Goal: Task Accomplishment & Management: Manage account settings

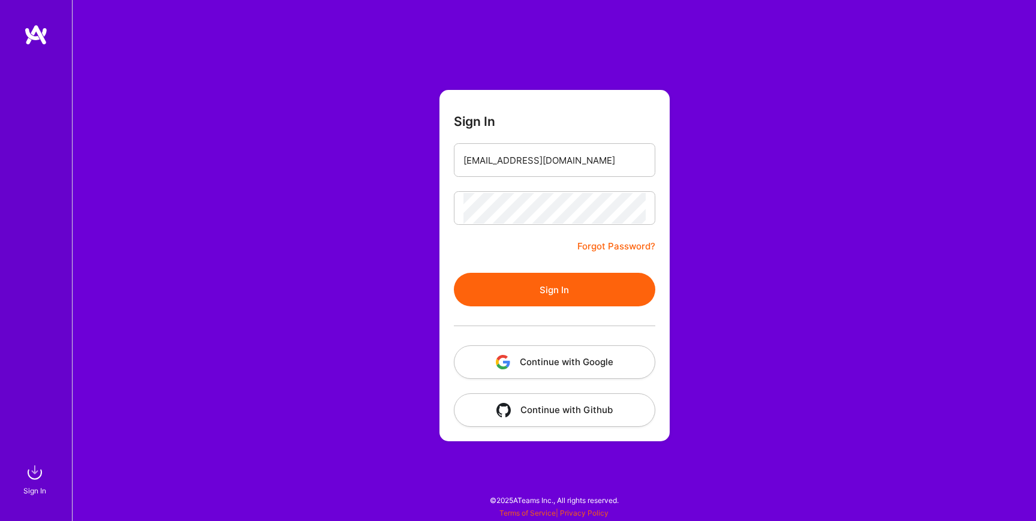
drag, startPoint x: 0, startPoint y: 0, endPoint x: 576, endPoint y: 292, distance: 645.6
click at [576, 292] on button "Sign In" at bounding box center [554, 290] width 201 height 34
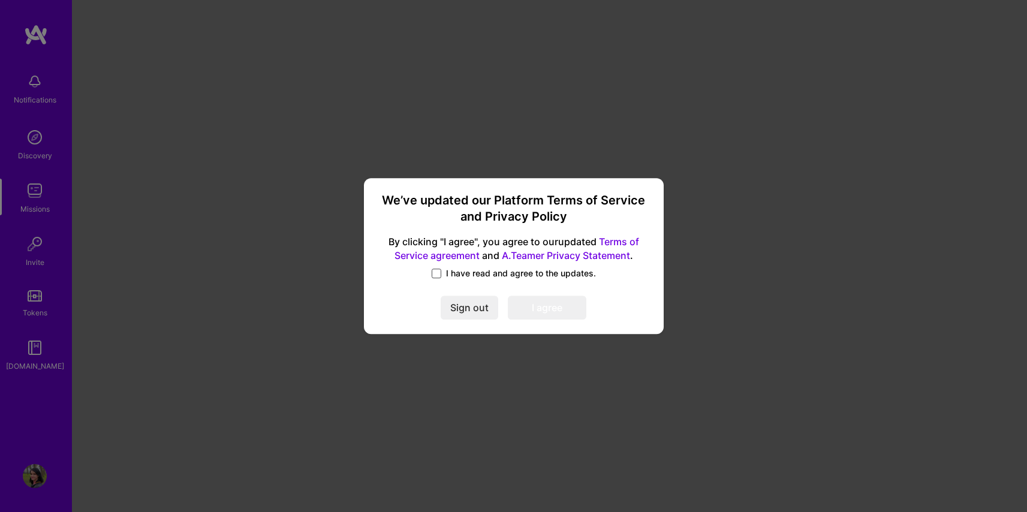
click at [441, 274] on span at bounding box center [436, 273] width 10 height 10
click at [0, 0] on input "I have read and agree to the updates." at bounding box center [0, 0] width 0 height 0
click at [559, 310] on button "I agree" at bounding box center [547, 307] width 79 height 24
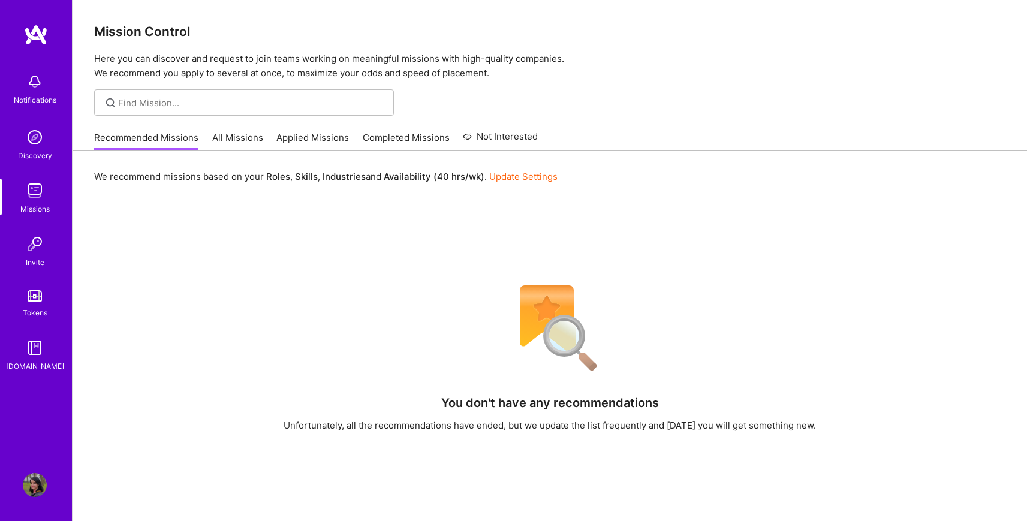
click at [40, 476] on img at bounding box center [35, 485] width 24 height 24
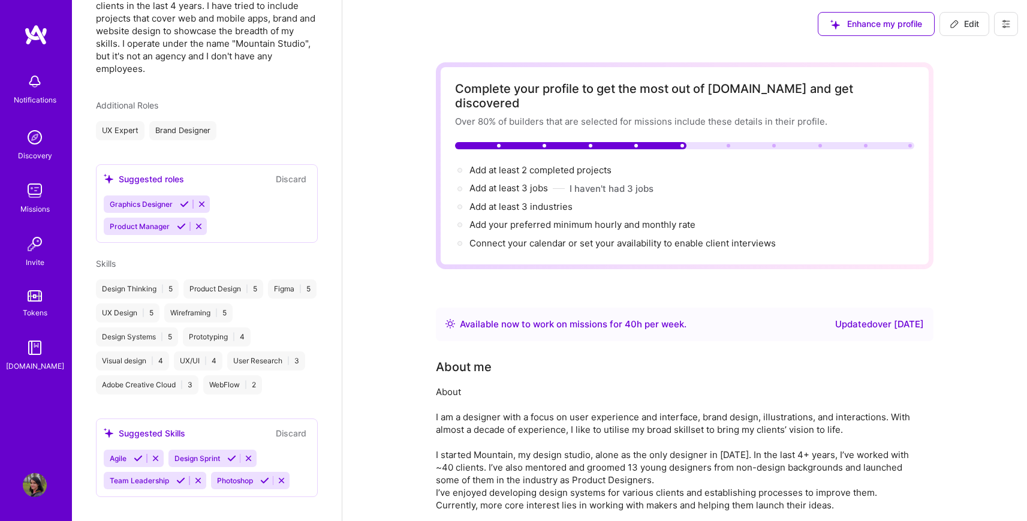
scroll to position [106, 0]
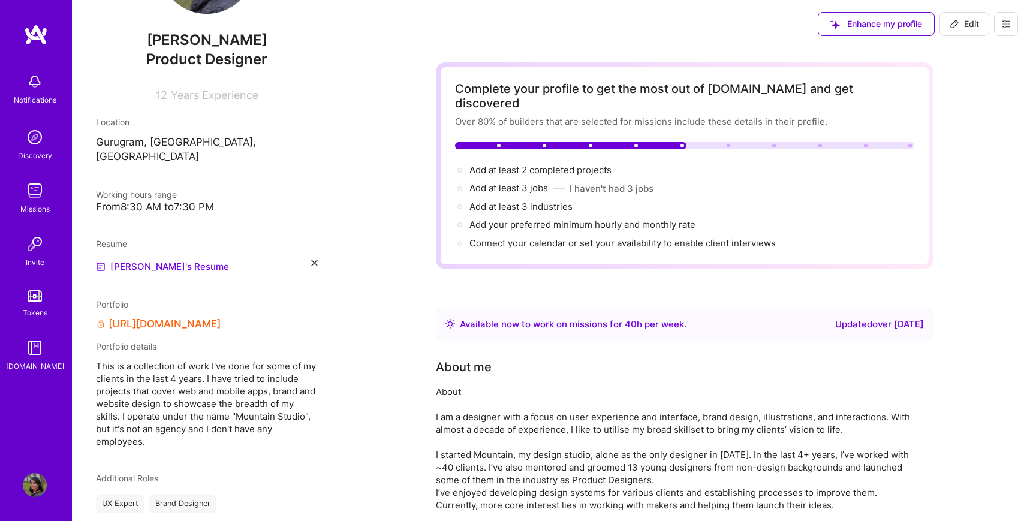
click at [35, 37] on img at bounding box center [36, 35] width 24 height 22
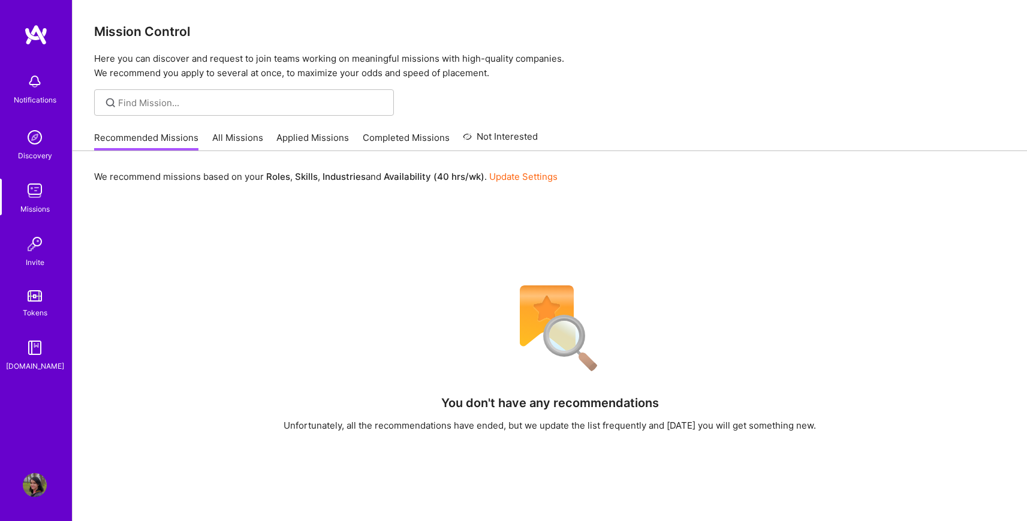
click at [32, 477] on img at bounding box center [35, 485] width 24 height 24
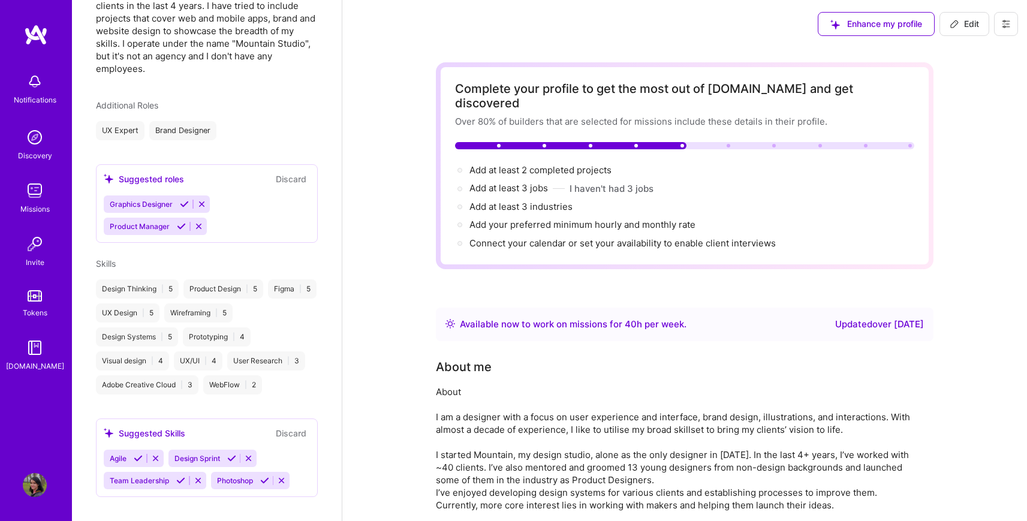
click at [1005, 20] on icon at bounding box center [1006, 24] width 10 height 10
click at [970, 108] on button "Log Out" at bounding box center [973, 112] width 90 height 31
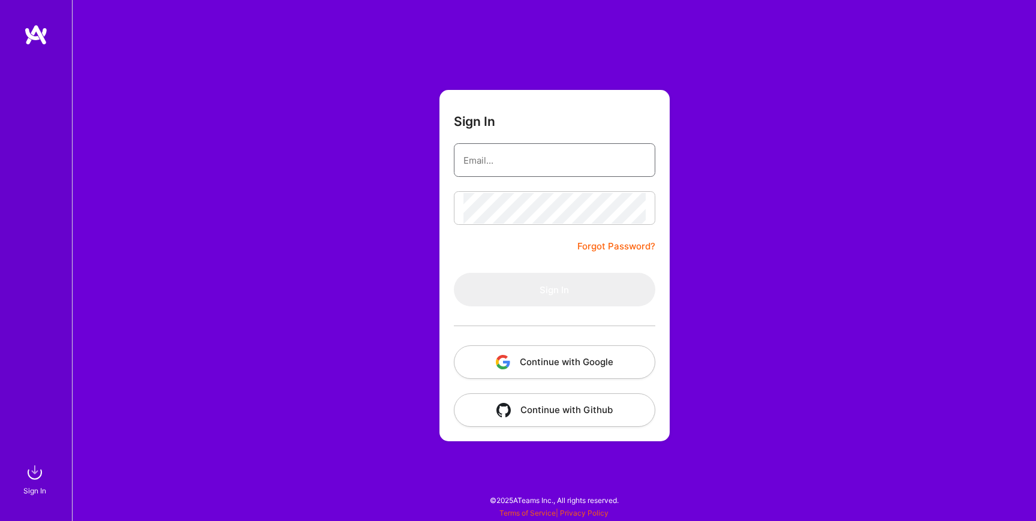
type input "[EMAIL_ADDRESS][DOMAIN_NAME]"
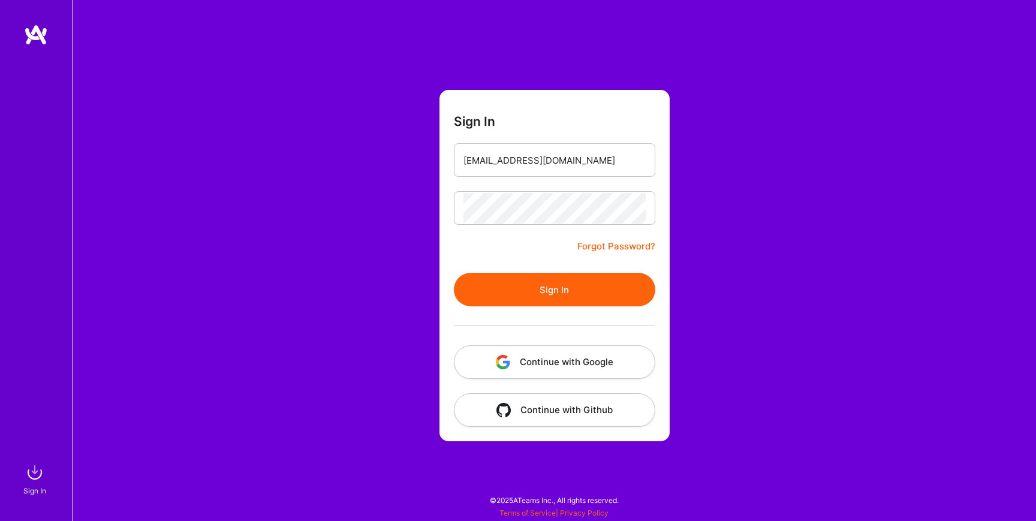
click at [28, 41] on img at bounding box center [36, 35] width 24 height 22
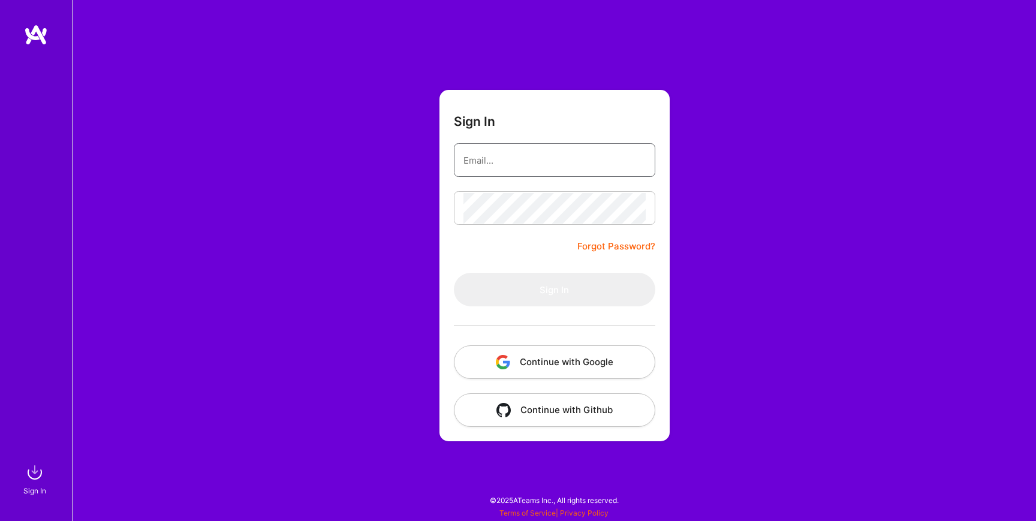
type input "[EMAIL_ADDRESS][DOMAIN_NAME]"
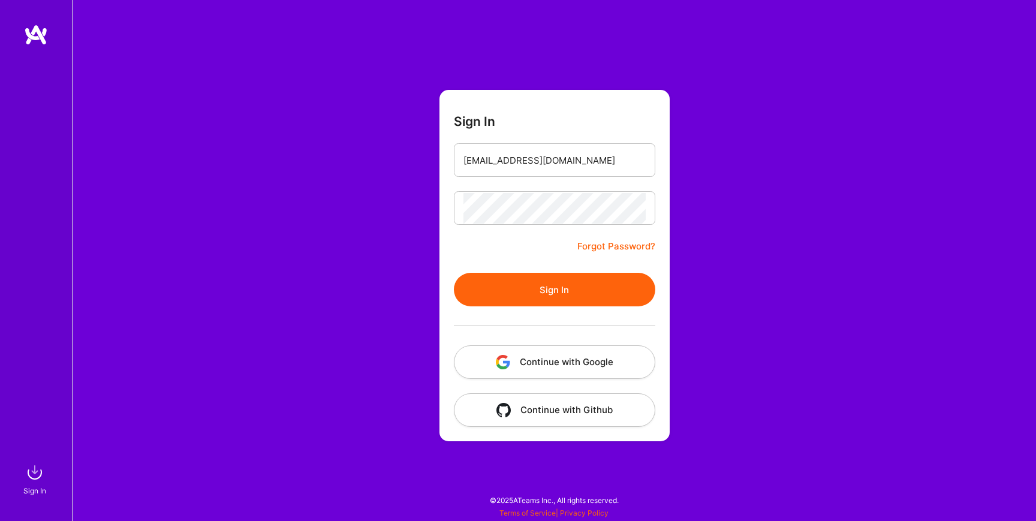
click at [512, 288] on button "Sign In" at bounding box center [554, 290] width 201 height 34
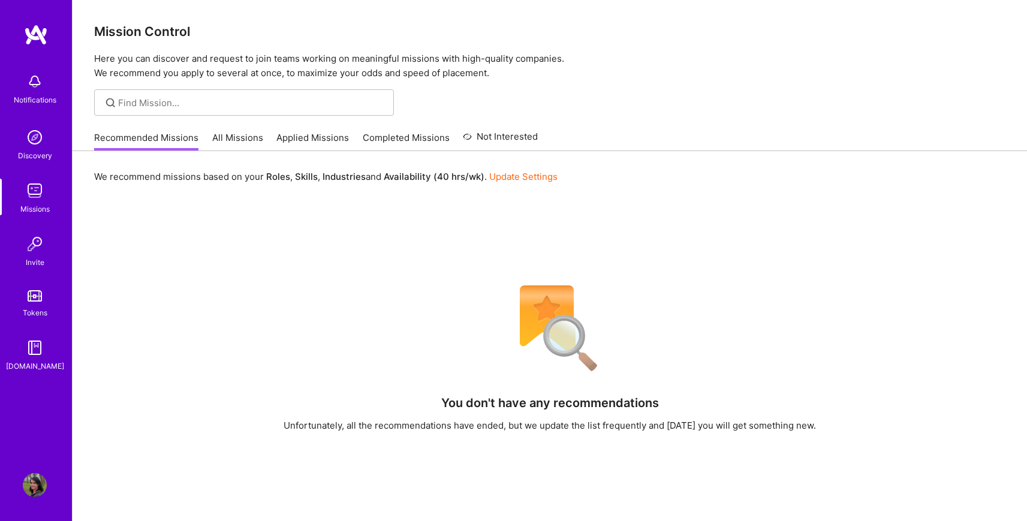
click at [44, 478] on img at bounding box center [35, 485] width 24 height 24
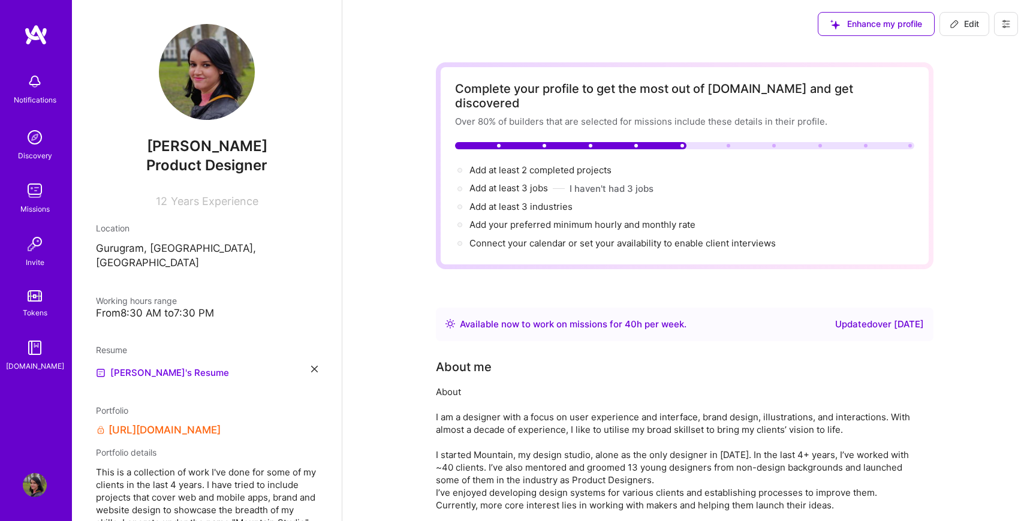
click at [1013, 26] on button at bounding box center [1006, 24] width 24 height 24
click at [982, 53] on button "Settings" at bounding box center [973, 51] width 90 height 31
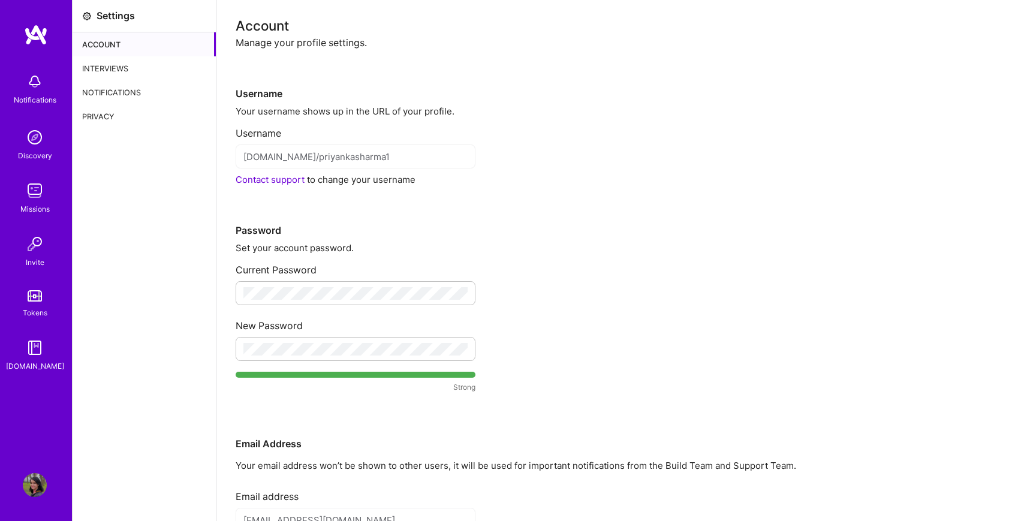
click at [593, 318] on div "New Password" at bounding box center [622, 321] width 772 height 22
click at [574, 335] on div "New Password Strong" at bounding box center [622, 354] width 772 height 89
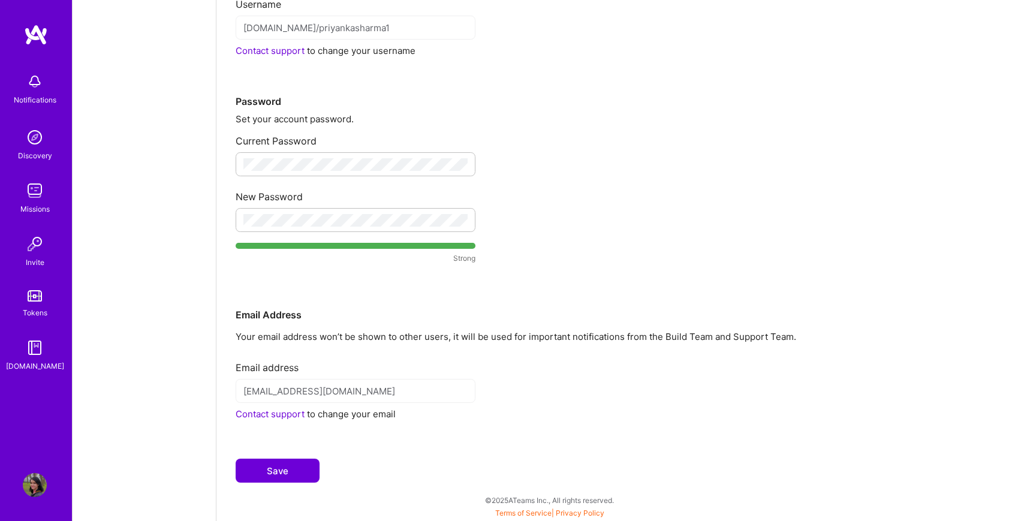
click at [289, 466] on button "Save" at bounding box center [278, 470] width 84 height 24
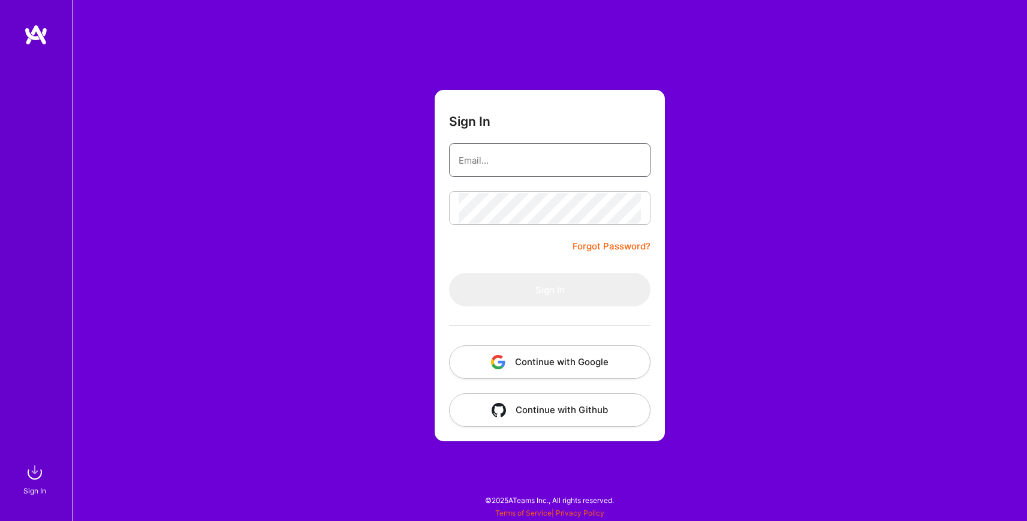
type input "[EMAIL_ADDRESS][DOMAIN_NAME]"
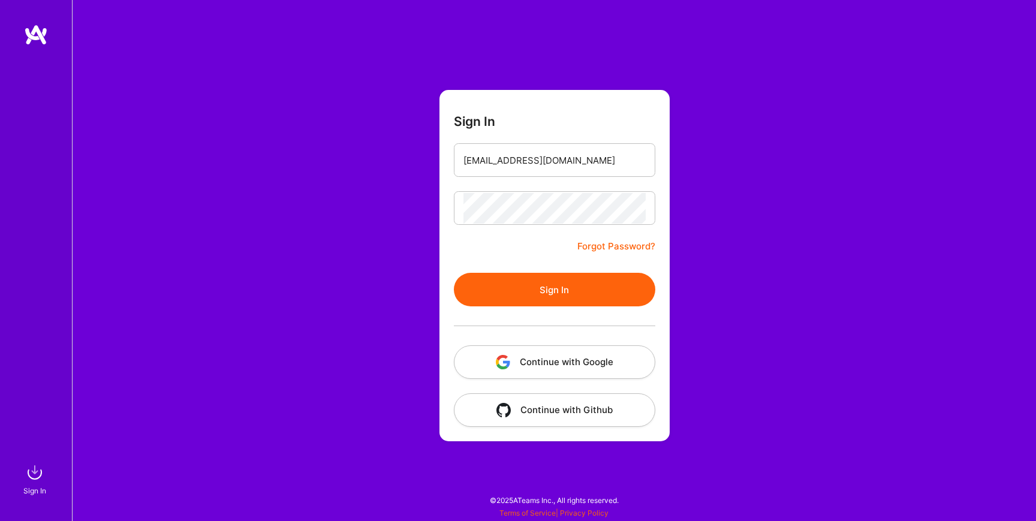
click at [560, 286] on button "Sign In" at bounding box center [554, 290] width 201 height 34
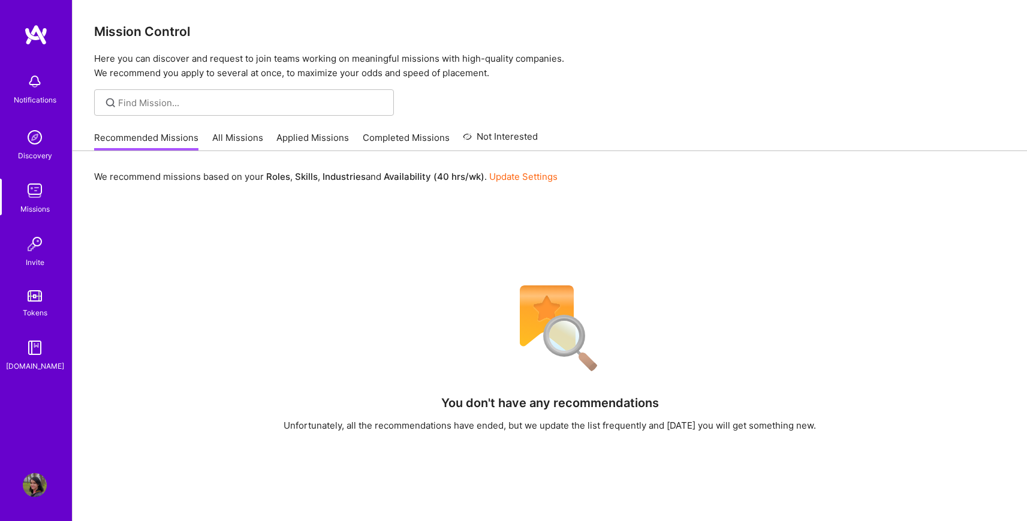
click at [912, 101] on div at bounding box center [550, 102] width 954 height 26
